Goal: Information Seeking & Learning: Learn about a topic

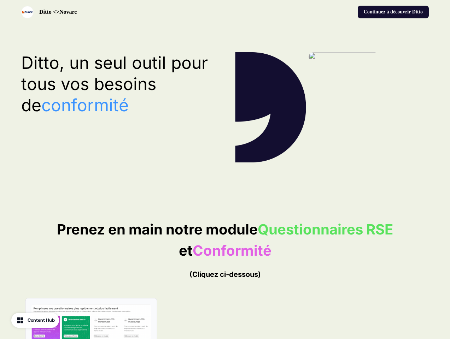
click at [225, 12] on div "Ditto <>Novarc Continuez à découvrir Ditto" at bounding box center [225, 12] width 450 height 24
click at [122, 12] on div "Ditto <>Novarc" at bounding box center [121, 12] width 201 height 12
click at [328, 12] on div "Continuez à découvrir Ditto" at bounding box center [328, 12] width 201 height 13
click at [392, 12] on button "Continuez à découvrir Ditto" at bounding box center [393, 12] width 71 height 13
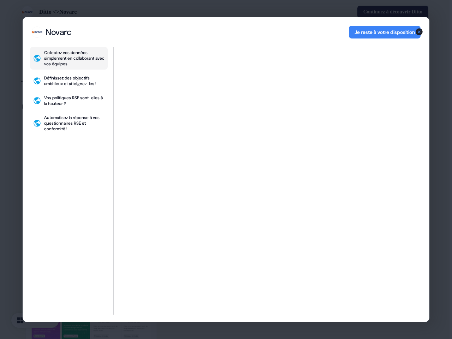
click at [118, 84] on div "Collectez vos données simplement en collaborant avec vos équipes Définissez des…" at bounding box center [226, 184] width 406 height 275
click at [225, 317] on div "Collectez vos données simplement en collaborant avec vos équipes Définissez des…" at bounding box center [226, 184] width 406 height 275
